Goal: Task Accomplishment & Management: Complete application form

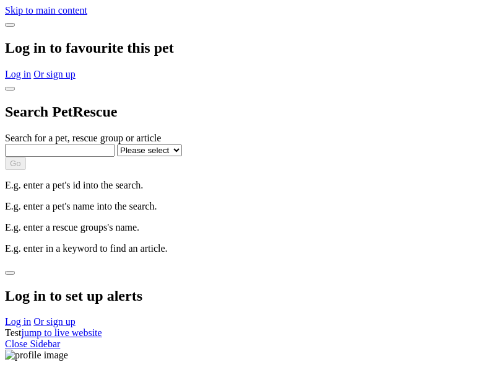
select select
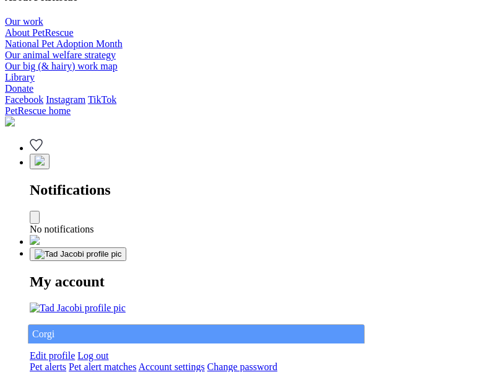
type input "Corgi"
select select "844268919"
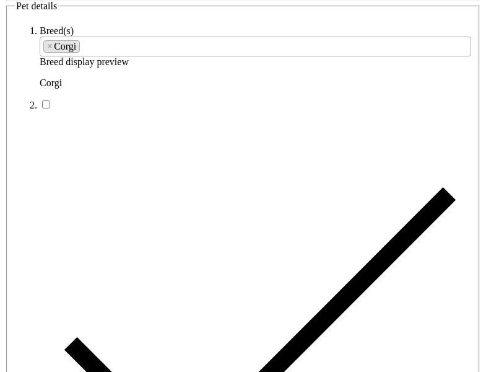
type input "[PERSON_NAME][GEOGRAPHIC_DATA]/[GEOGRAPHIC_DATA], 7250"
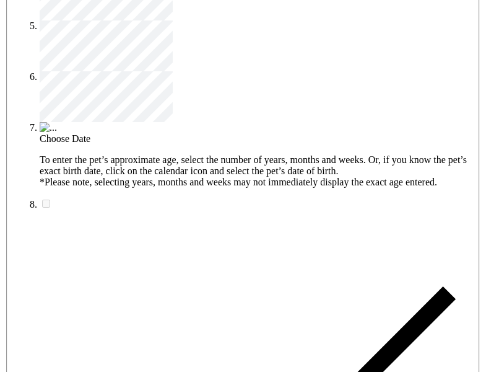
type input "14FEO934M45O193"
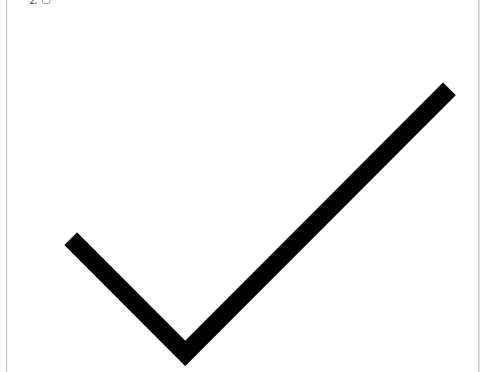
radio input "true"
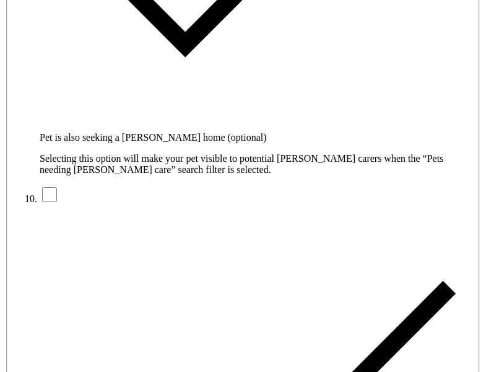
type input "Please wait..."
